Goal: Task Accomplishment & Management: Use online tool/utility

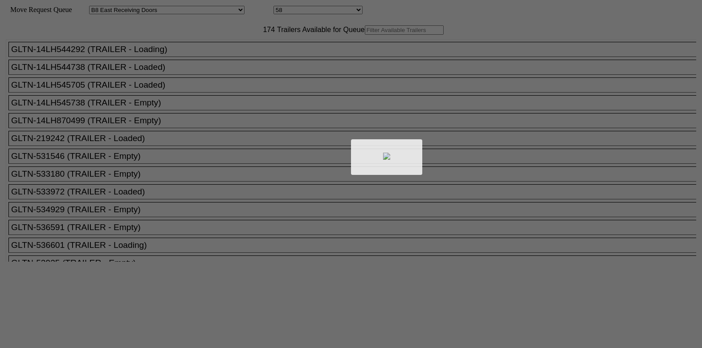
select select "536"
select select "8226"
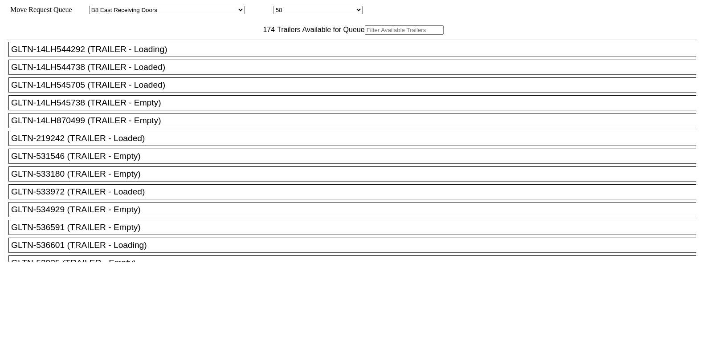
click at [365, 35] on input "text" at bounding box center [404, 29] width 79 height 9
paste input "XPOU411024"
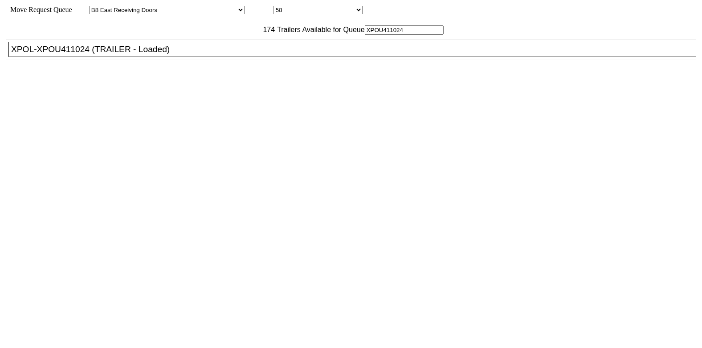
type input "XPOU411024"
click at [184, 54] on div "XPOL-XPOU411024 (TRAILER - Loaded)" at bounding box center [356, 50] width 690 height 10
